Goal: Book appointment/travel/reservation

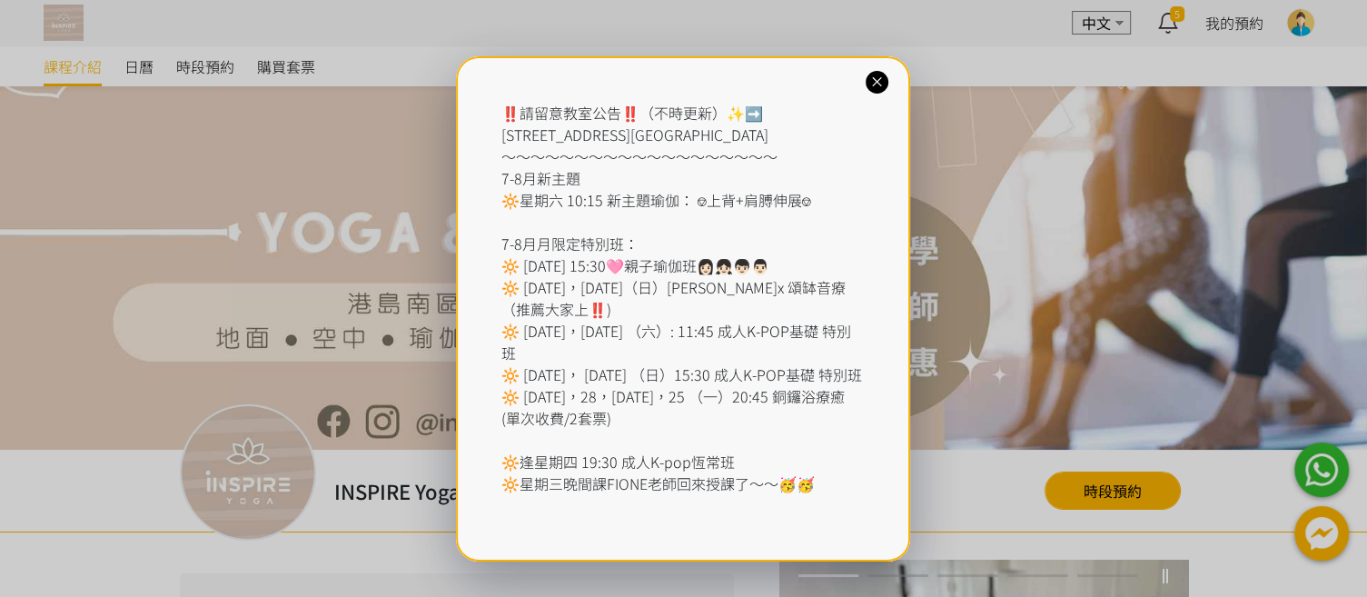
click at [879, 87] on icon at bounding box center [876, 82] width 17 height 17
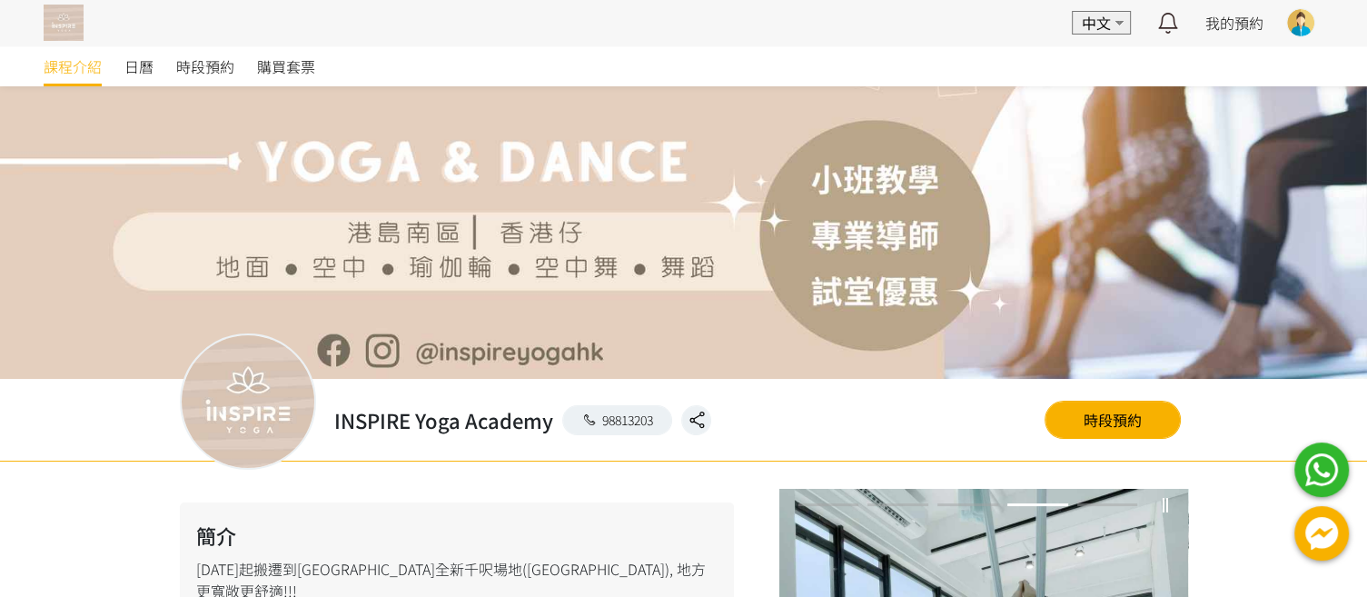
scroll to position [93, 0]
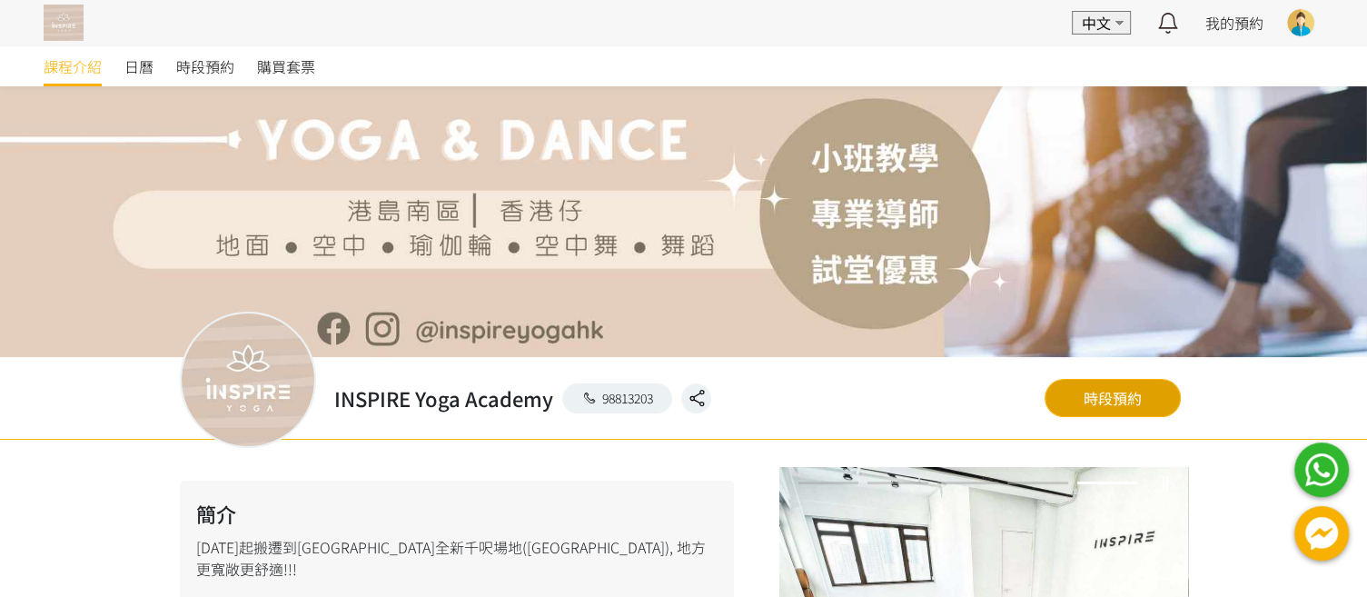
click at [1097, 401] on link "時段預約" at bounding box center [1112, 398] width 136 height 38
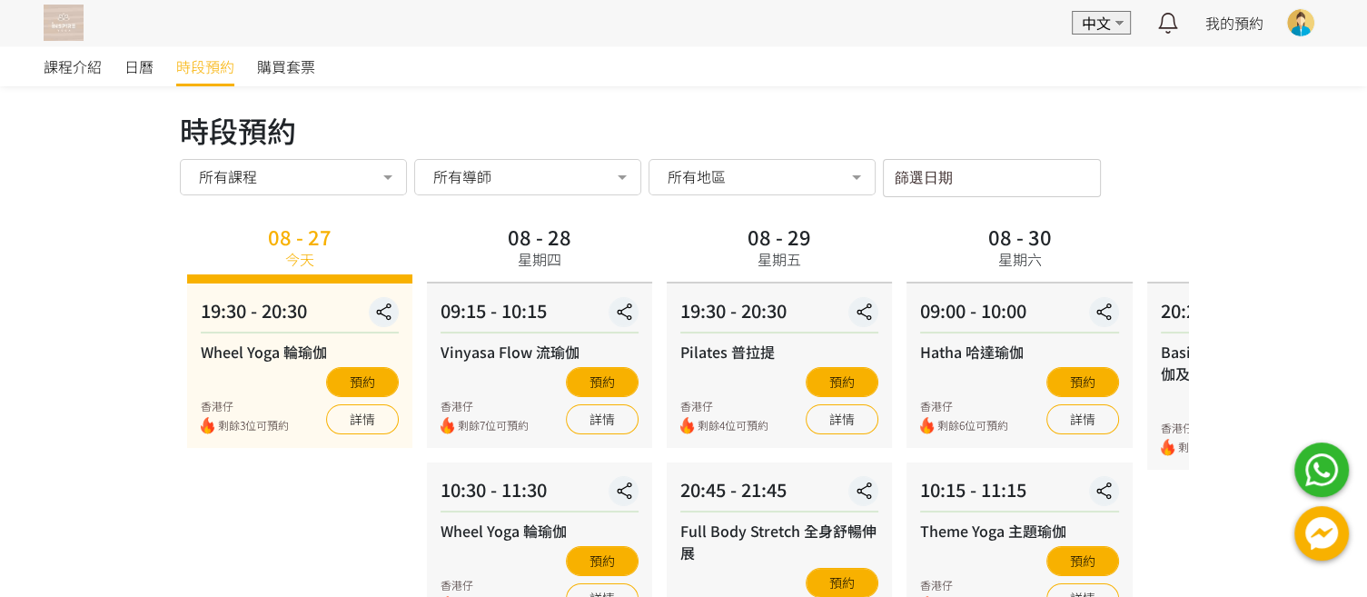
click at [921, 173] on label "篩選日期" at bounding box center [915, 174] width 40 height 15
click at [921, 173] on input "篩選日期" at bounding box center [992, 178] width 218 height 38
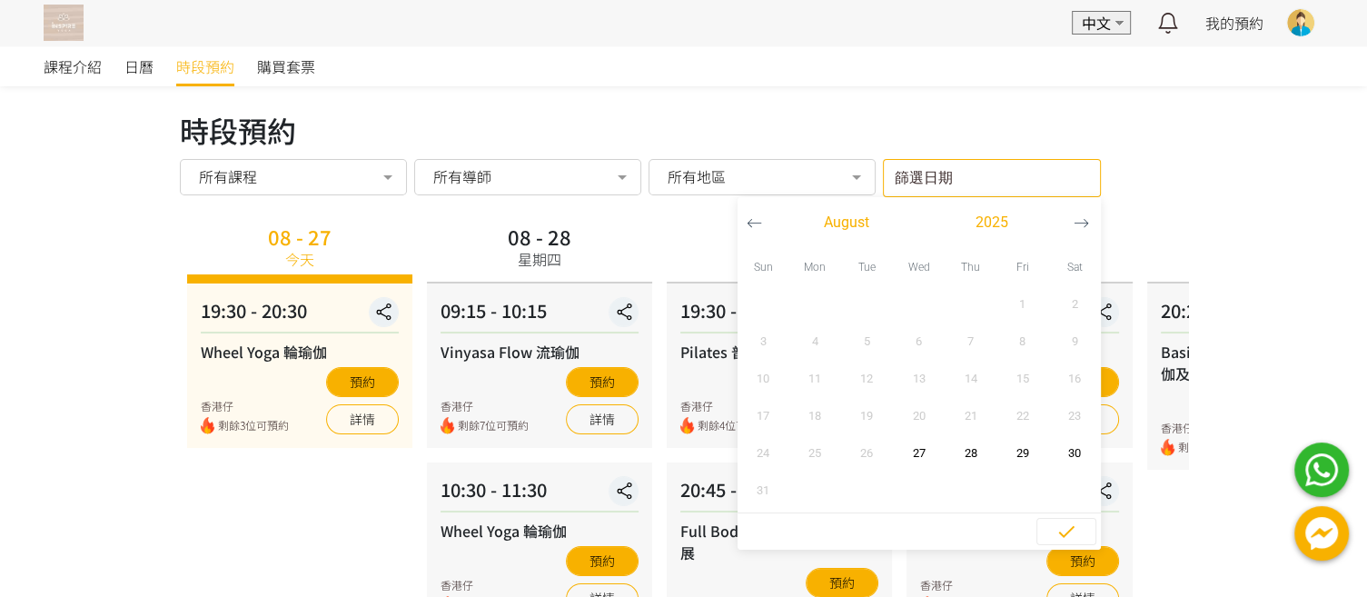
click at [1079, 223] on icon "button" at bounding box center [1081, 222] width 15 height 15
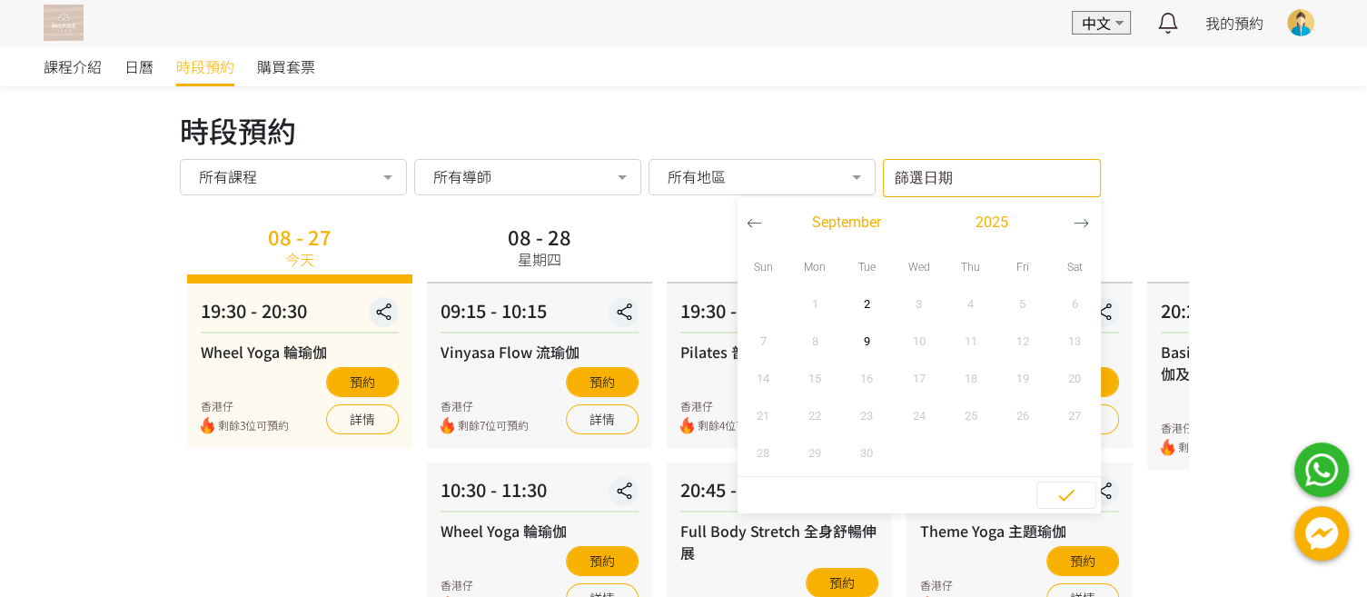
click at [1191, 199] on div "時段預約 時段預約 所有課程 所有課程 Wheel Yoga 輪瑜伽 Vinyasa Flow 流瑜伽 K-pop 韓流舞蹈班(基礎) Pilates 普拉提…" at bounding box center [683, 466] width 1035 height 717
